Goal: Communication & Community: Share content

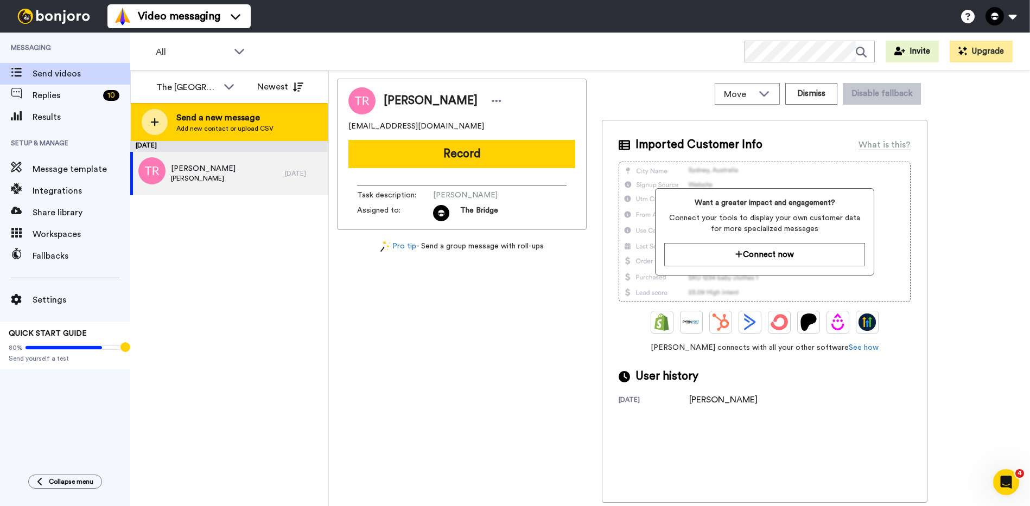
click at [207, 115] on span "Send a new message" at bounding box center [224, 117] width 97 height 13
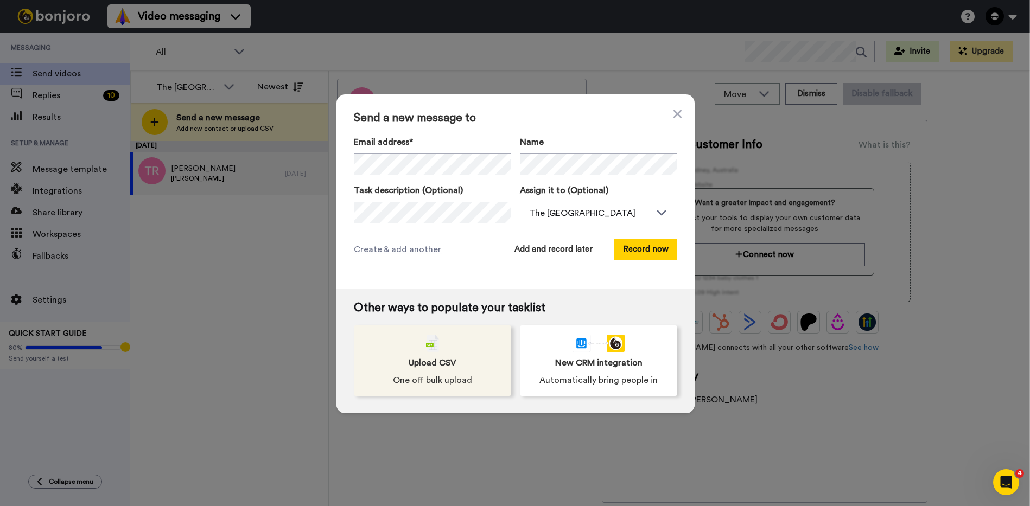
click at [428, 361] on span "Upload CSV" at bounding box center [433, 363] width 48 height 13
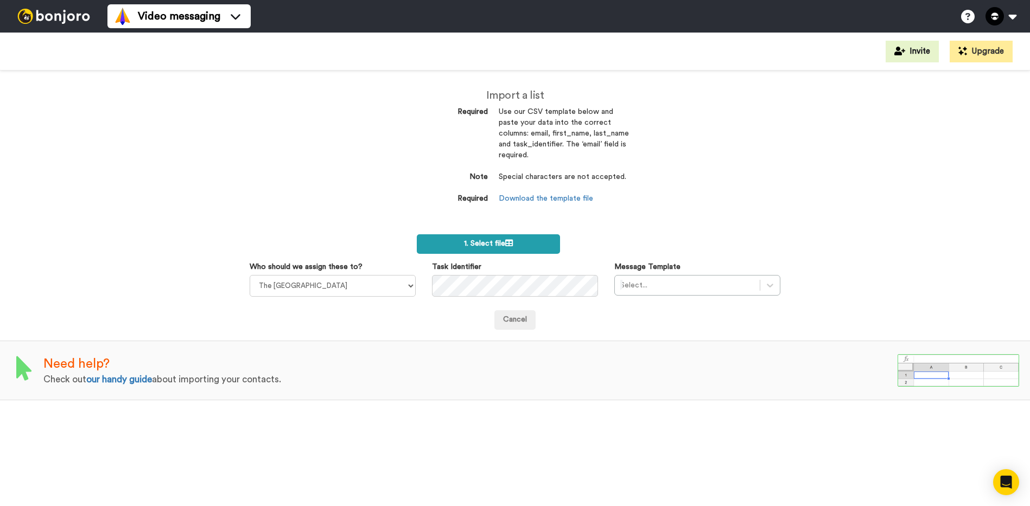
click at [504, 243] on span "1. Select file" at bounding box center [488, 244] width 49 height 8
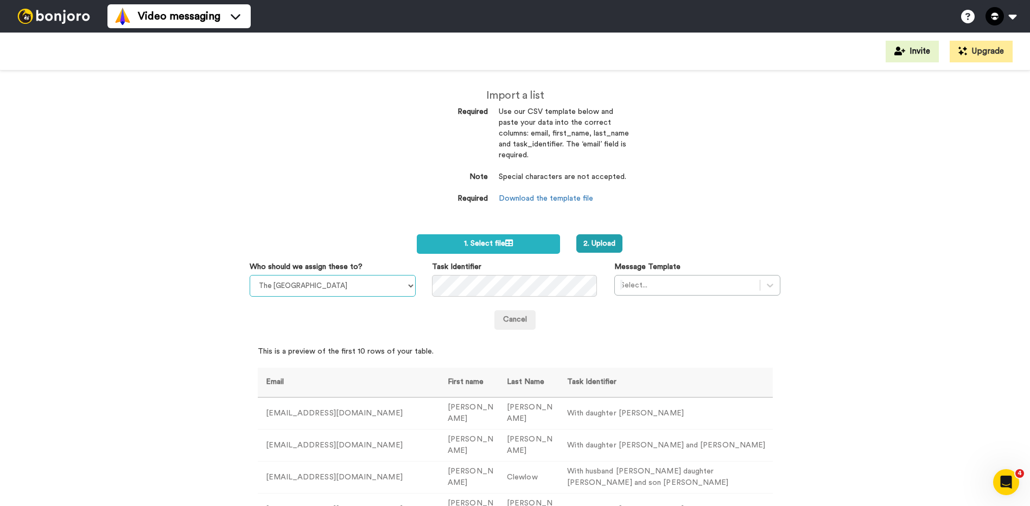
click at [389, 288] on select "The Bridge Church [PERSON_NAME][GEOGRAPHIC_DATA]" at bounding box center [333, 286] width 166 height 22
click at [737, 295] on div "Select..." at bounding box center [697, 285] width 166 height 21
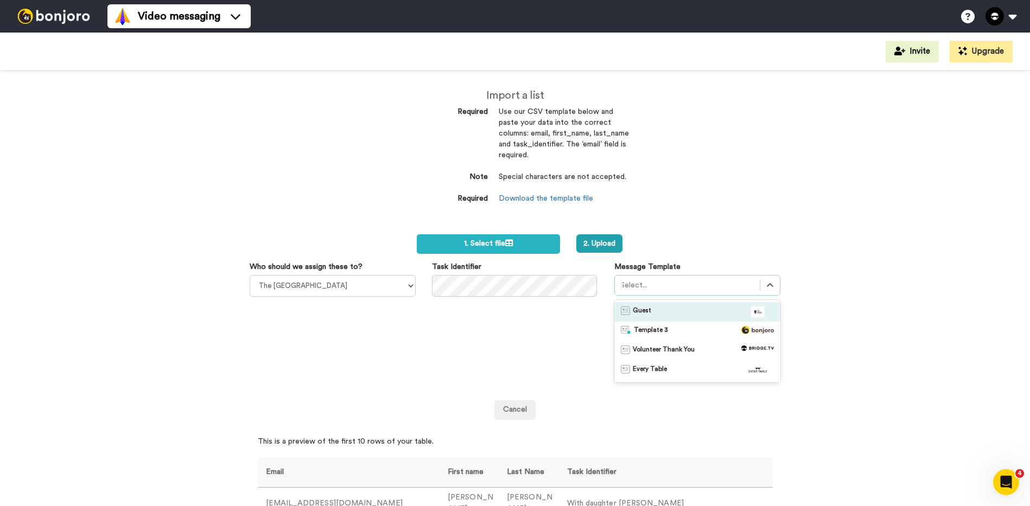
click at [730, 313] on div "Guest" at bounding box center [697, 312] width 153 height 11
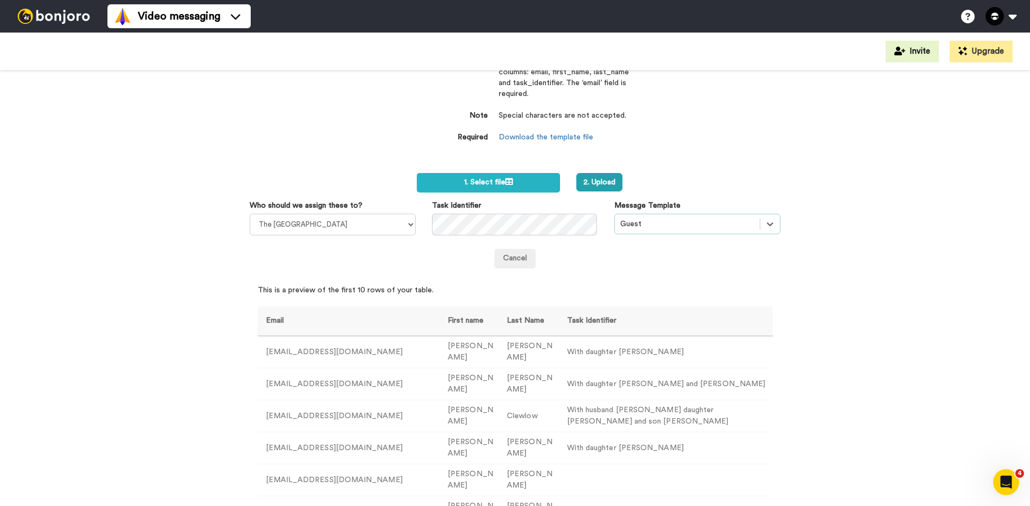
scroll to position [72, 0]
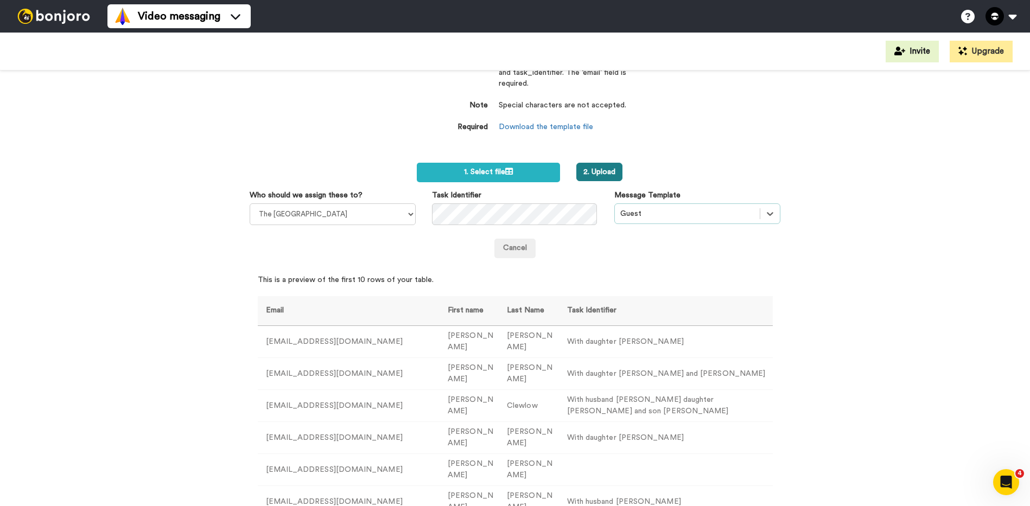
click at [598, 164] on button "2. Upload" at bounding box center [599, 172] width 46 height 18
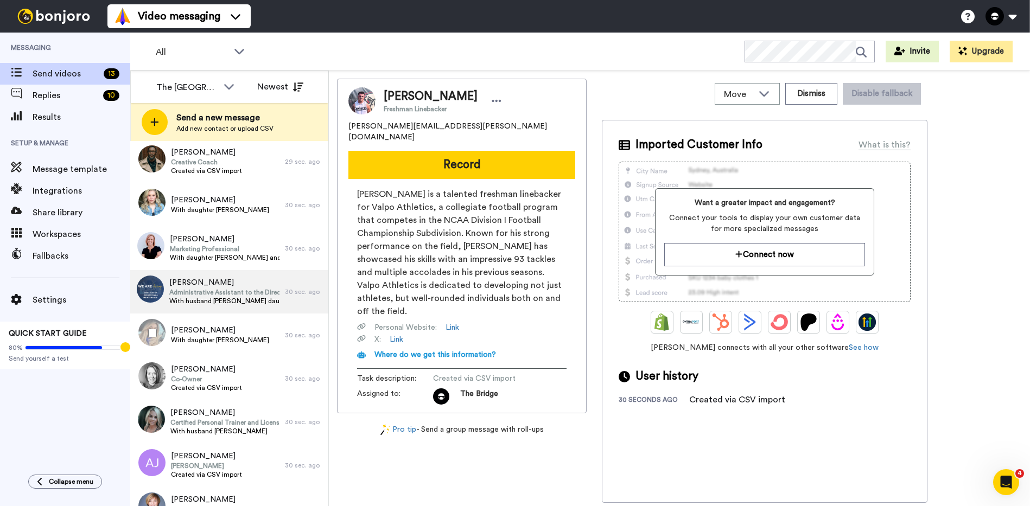
scroll to position [141, 0]
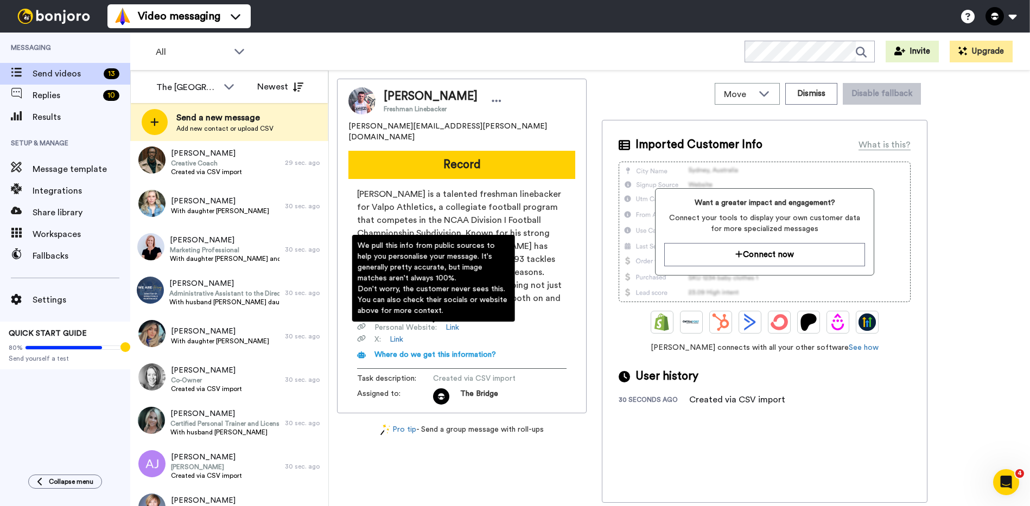
click at [460, 351] on span "Where do we get this information?" at bounding box center [435, 355] width 122 height 8
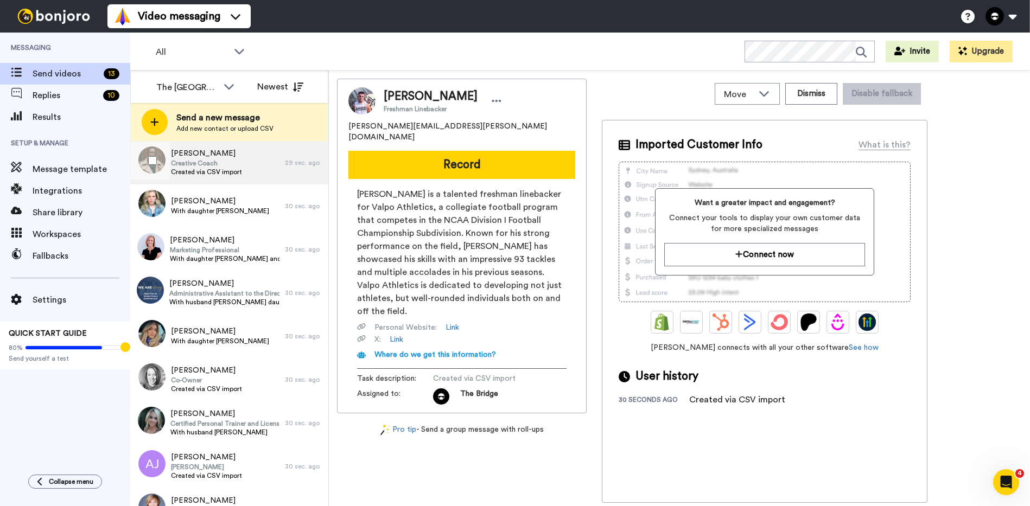
click at [196, 163] on span "Creative Coach" at bounding box center [206, 163] width 71 height 9
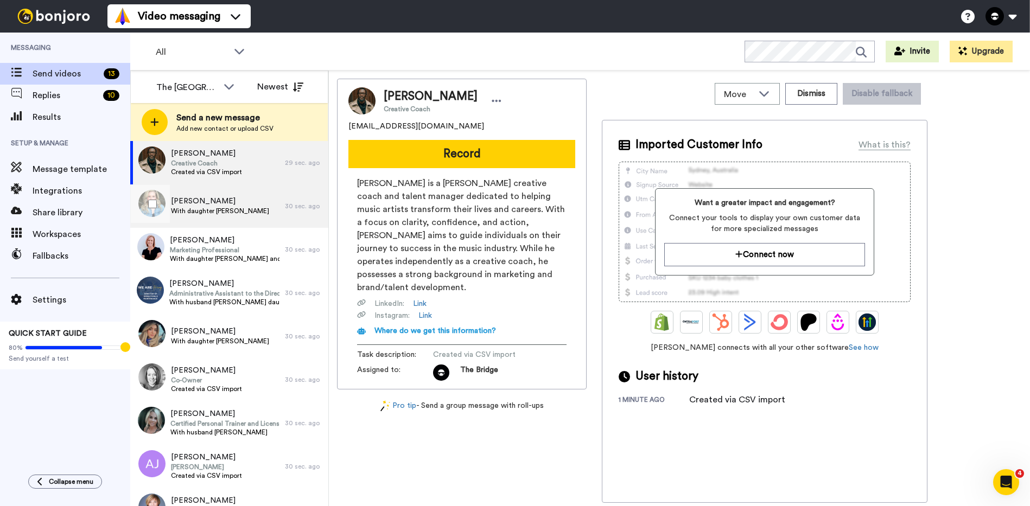
click at [212, 210] on span "With daughter [PERSON_NAME]" at bounding box center [220, 211] width 98 height 9
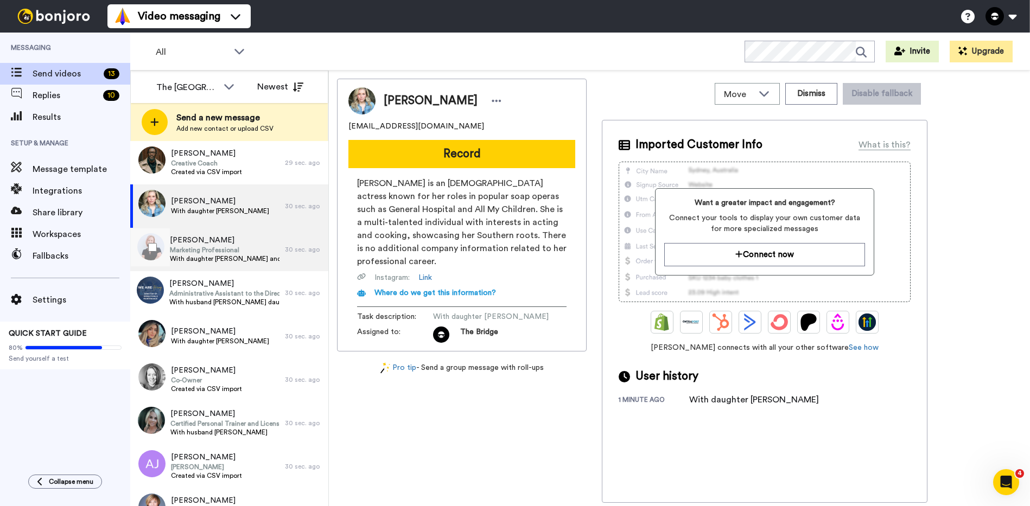
click at [206, 256] on span "With daughter [PERSON_NAME] and [PERSON_NAME]" at bounding box center [225, 259] width 110 height 9
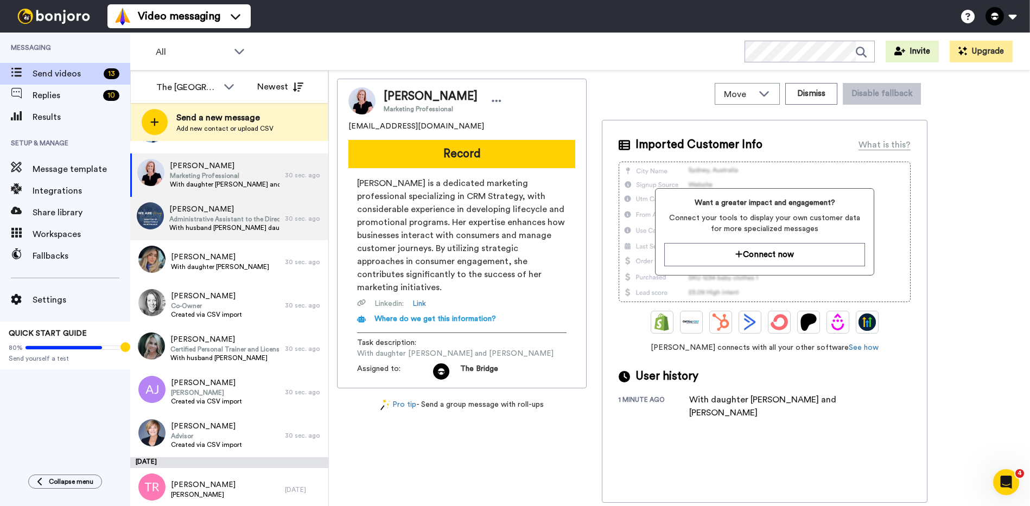
scroll to position [221, 0]
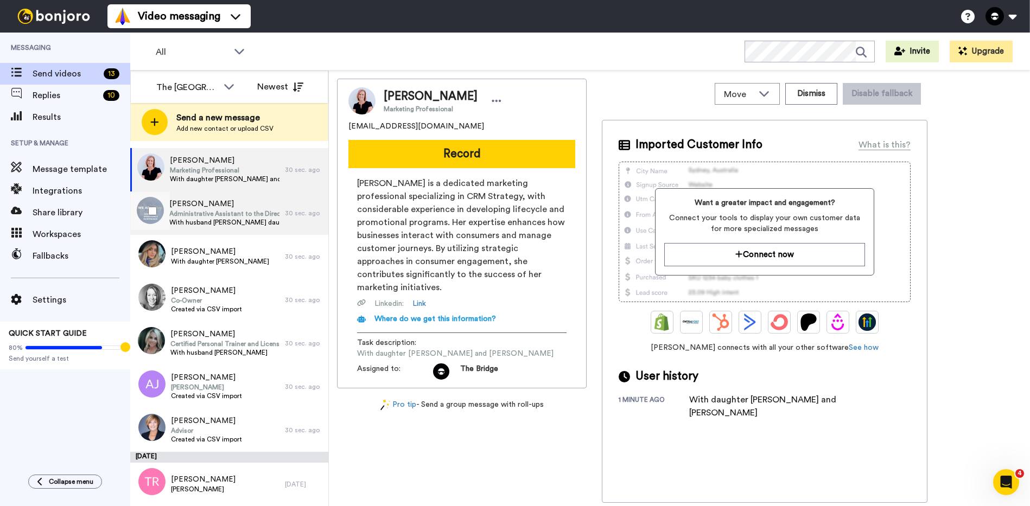
click at [215, 215] on span "Administrative Assistant to the Director of Upper School" at bounding box center [224, 213] width 110 height 9
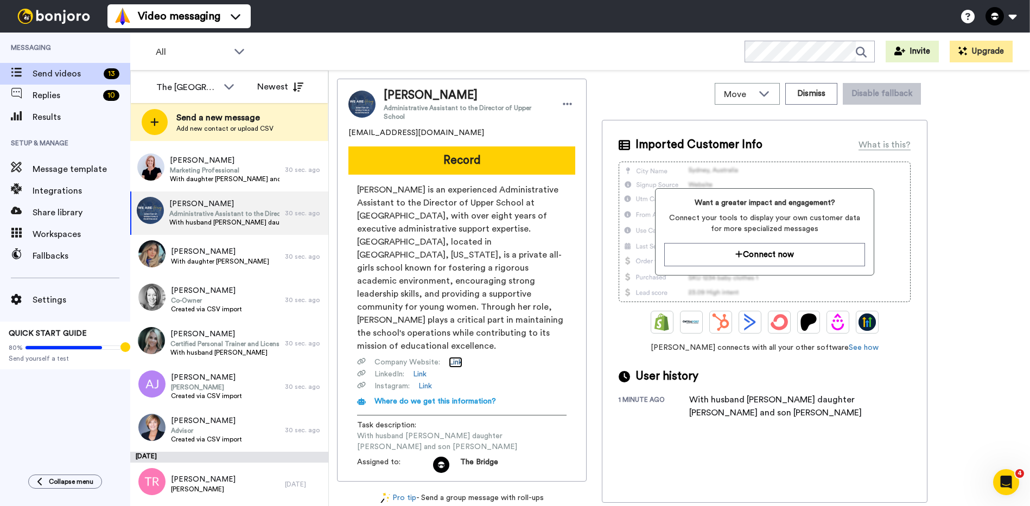
click at [458, 357] on link "Link" at bounding box center [456, 362] width 14 height 11
click at [424, 369] on link "Link" at bounding box center [420, 374] width 14 height 11
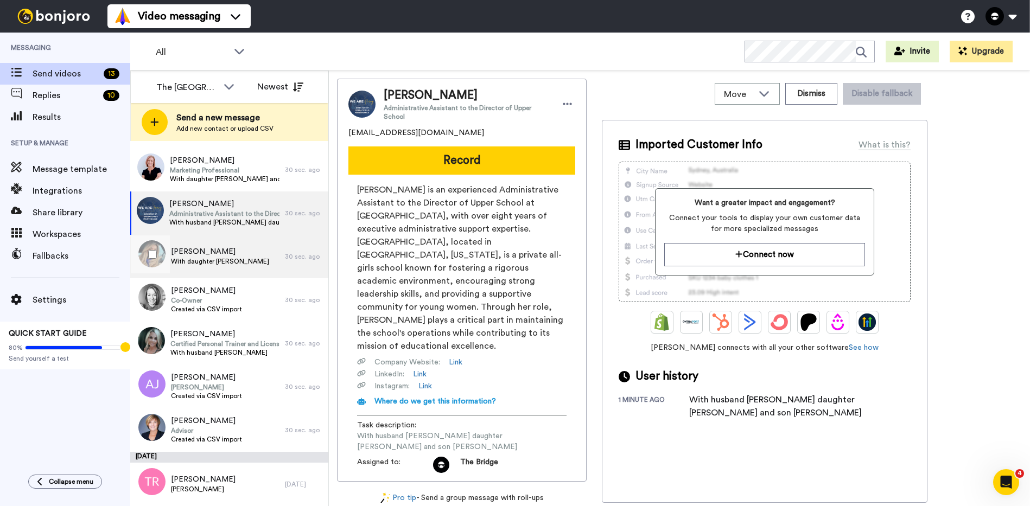
click at [233, 259] on span "With daughter [PERSON_NAME]" at bounding box center [220, 261] width 98 height 9
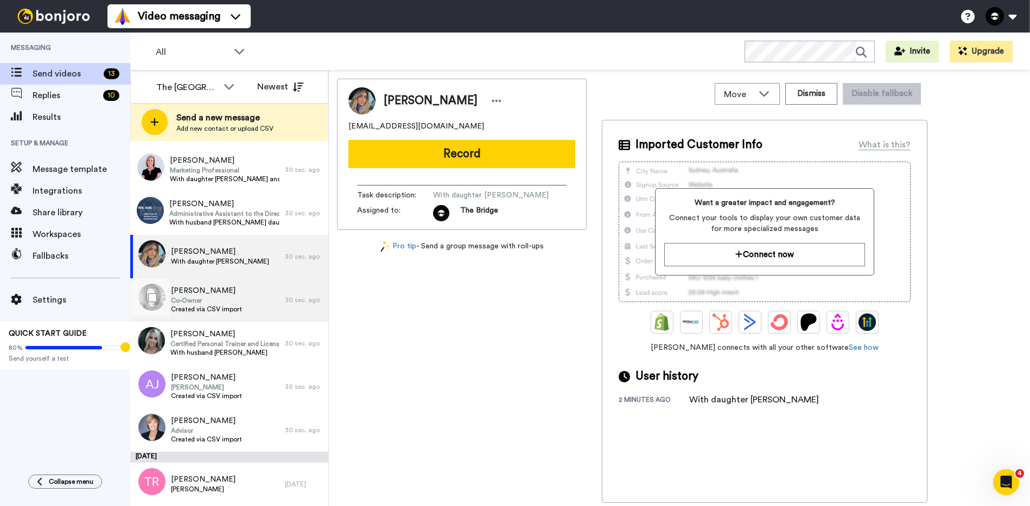
click at [217, 303] on span "Co-Owner" at bounding box center [206, 300] width 71 height 9
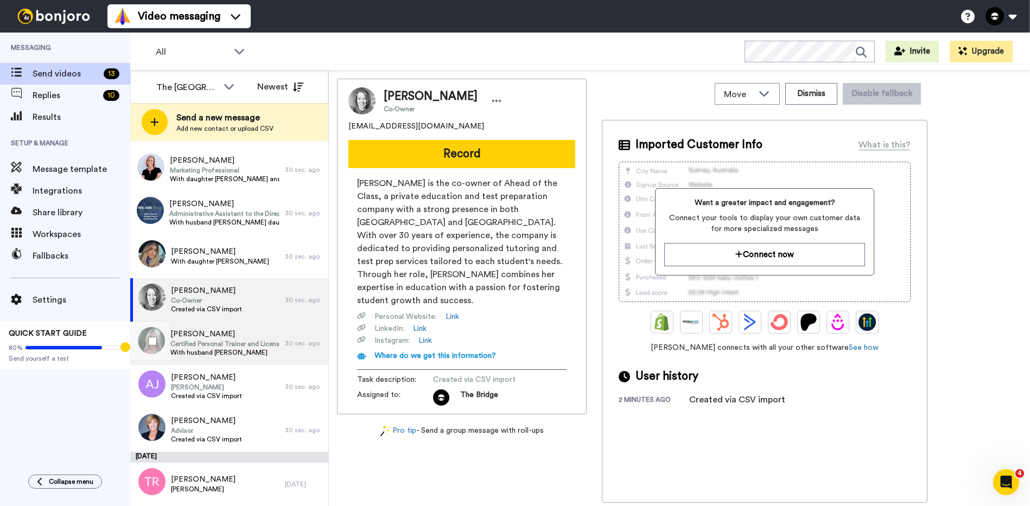
click at [205, 337] on span "Jessica Jamison" at bounding box center [224, 334] width 109 height 11
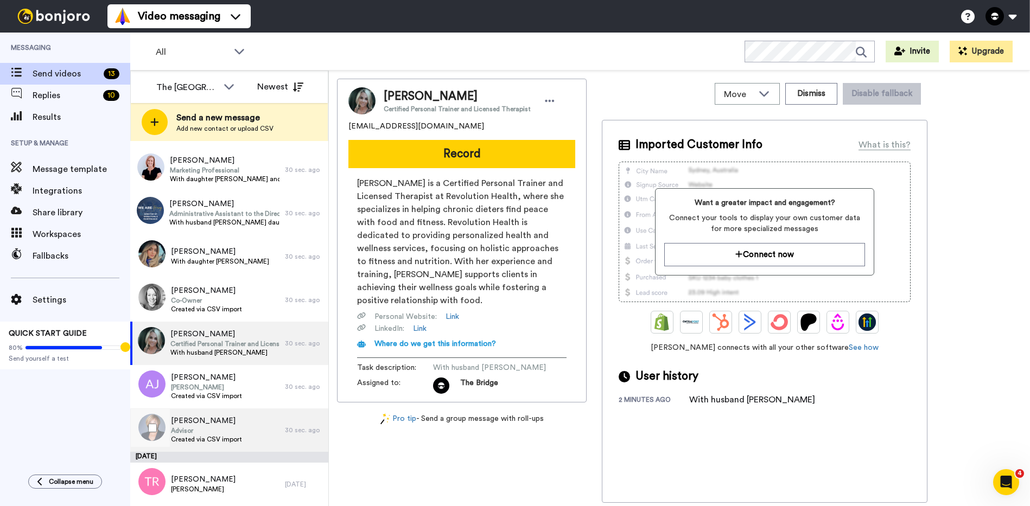
click at [200, 425] on span "Karen Kozak" at bounding box center [206, 421] width 71 height 11
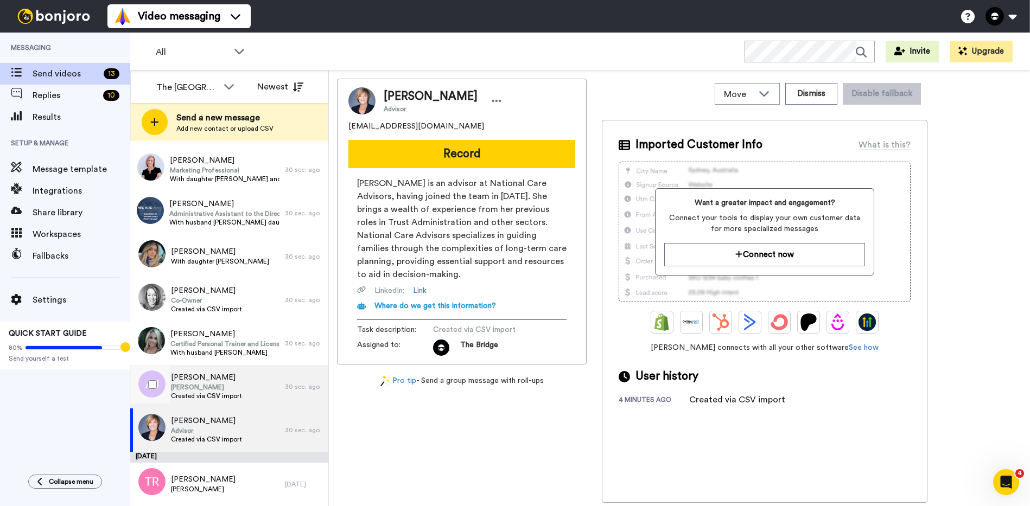
click at [199, 383] on span "Amando Jimenez" at bounding box center [206, 387] width 71 height 9
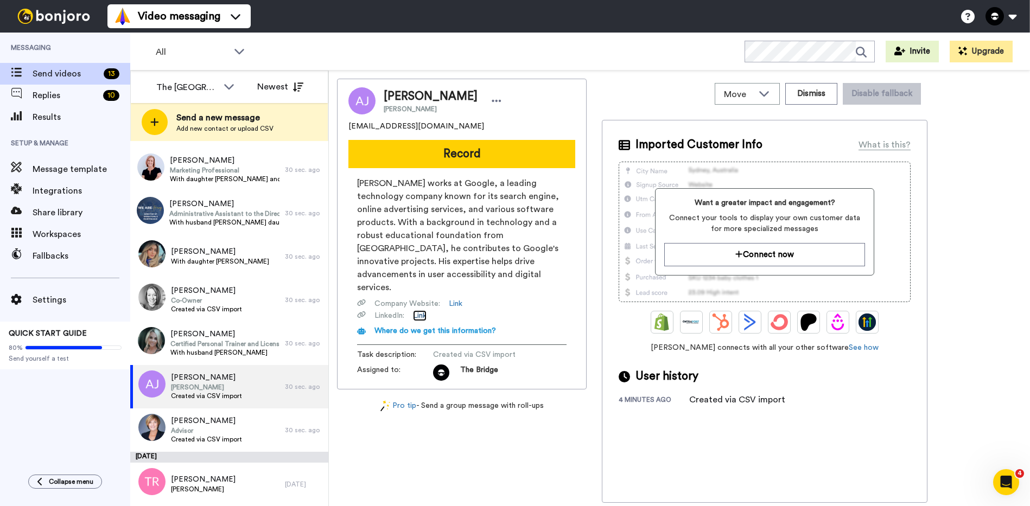
click at [425, 310] on link "Link" at bounding box center [420, 315] width 14 height 11
